Goal: Information Seeking & Learning: Learn about a topic

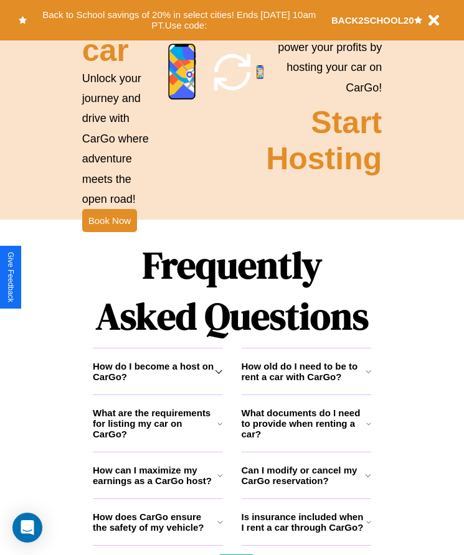
scroll to position [1623, 0]
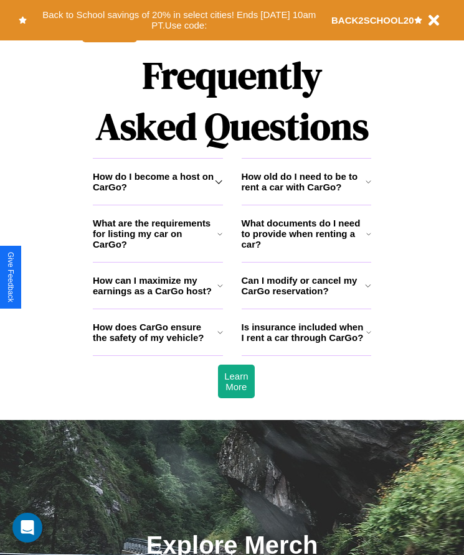
click at [368, 291] on icon at bounding box center [368, 286] width 6 height 10
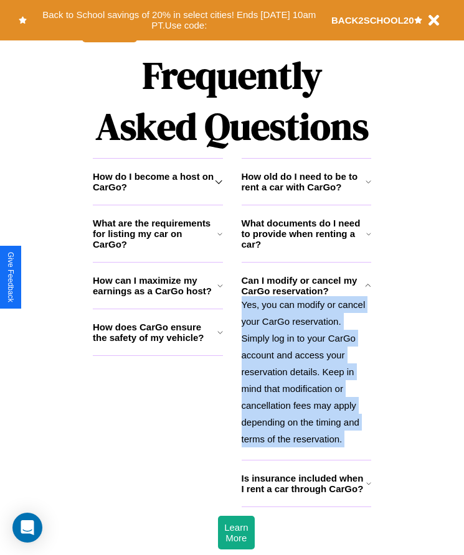
click at [220, 239] on icon at bounding box center [219, 234] width 5 height 10
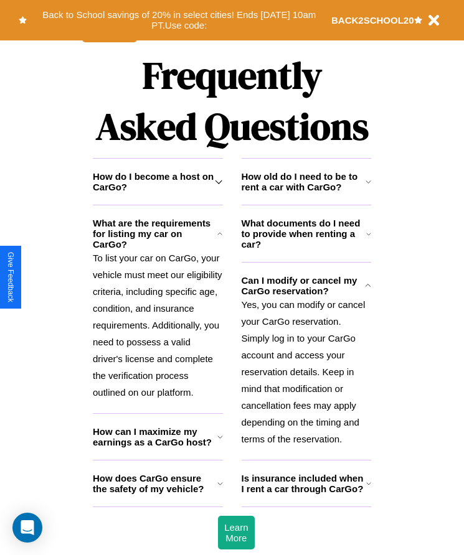
click at [220, 489] on icon at bounding box center [220, 484] width 6 height 10
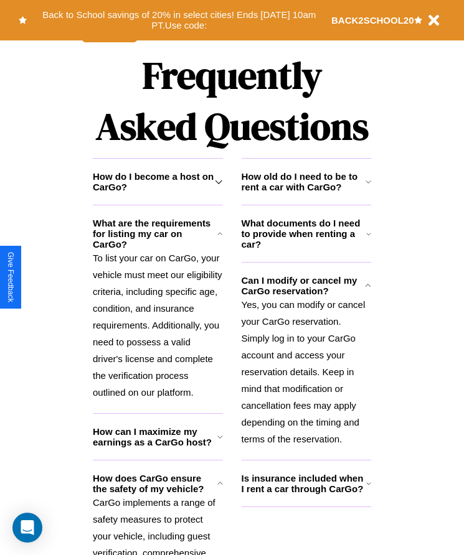
click at [368, 187] on icon at bounding box center [368, 182] width 6 height 10
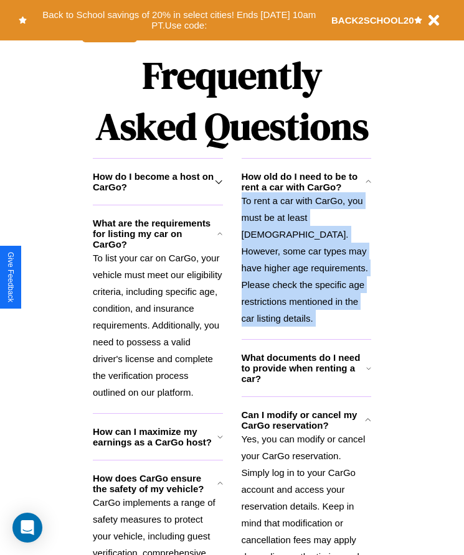
click at [368, 372] on icon at bounding box center [368, 368] width 5 height 10
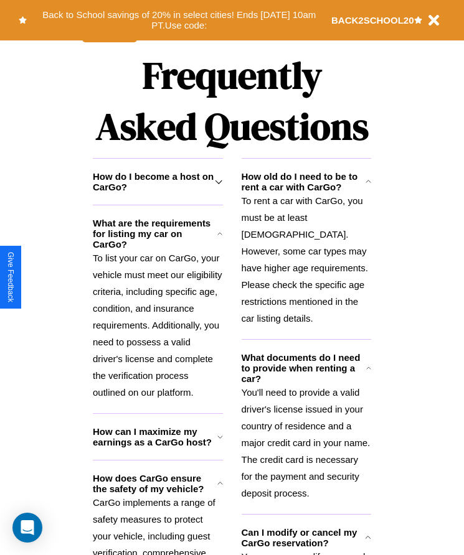
click at [220, 442] on icon at bounding box center [220, 437] width 6 height 10
